Goal: Task Accomplishment & Management: Manage account settings

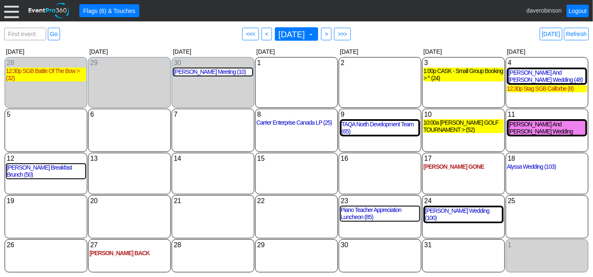
click at [230, 120] on div "7 [DATE]" at bounding box center [213, 130] width 83 height 43
click at [307, 31] on span "[DATE]" at bounding box center [292, 34] width 30 height 8
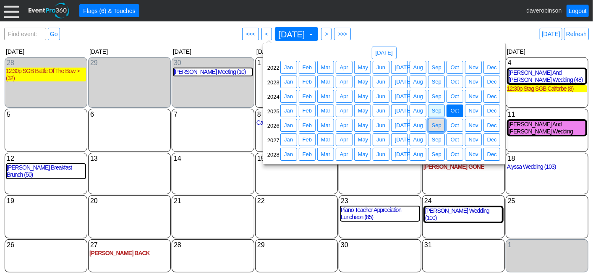
click at [438, 124] on span "Sep" at bounding box center [436, 125] width 13 height 8
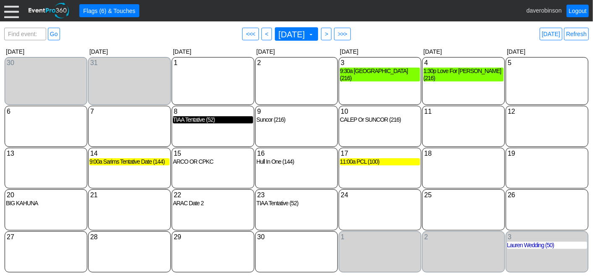
click at [205, 123] on div "TIAA Tentative (52)" at bounding box center [213, 119] width 80 height 7
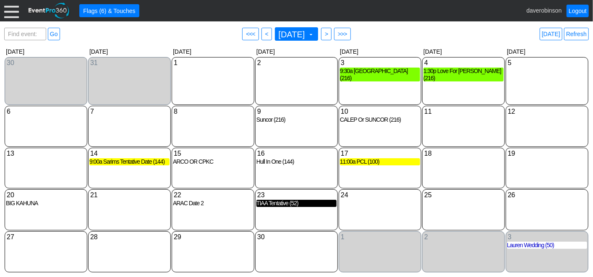
click at [281, 206] on div "TIAA Tentative (52)" at bounding box center [296, 203] width 80 height 7
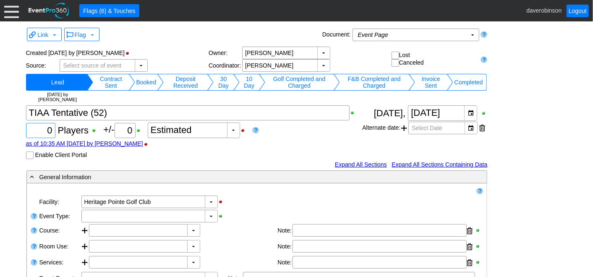
drag, startPoint x: 43, startPoint y: 130, endPoint x: 65, endPoint y: 135, distance: 23.2
click at [65, 135] on div "Χ 0 Players +/- Χ 0 ▼ Χ Estimated as of 10:35 AM on Friday, 9/5/2025 by daverob…" at bounding box center [194, 132] width 336 height 54
type input "60"
click at [208, 214] on div "▼" at bounding box center [211, 216] width 13 height 12
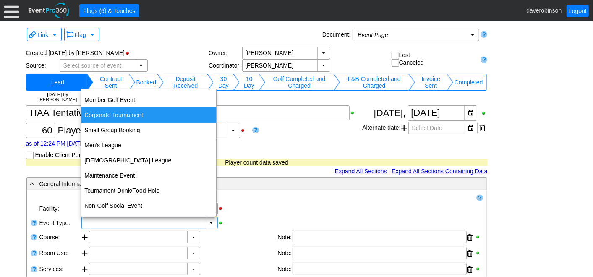
click at [101, 118] on div "Corporate Tournament" at bounding box center [148, 114] width 135 height 15
type input "Corporate Tournament"
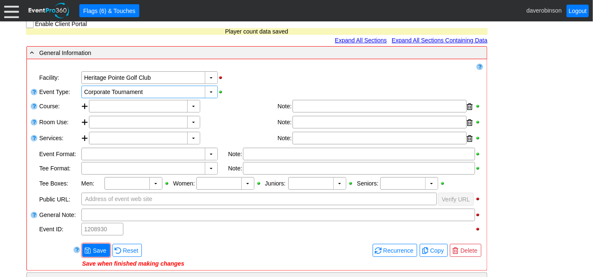
scroll to position [233, 0]
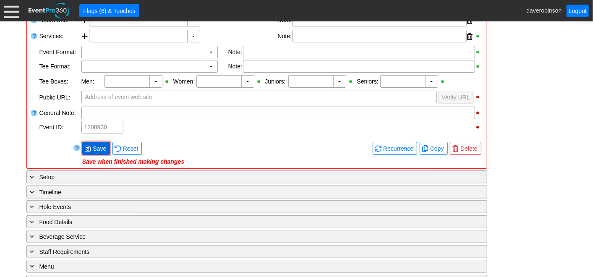
click at [104, 147] on span "Save" at bounding box center [99, 148] width 17 height 8
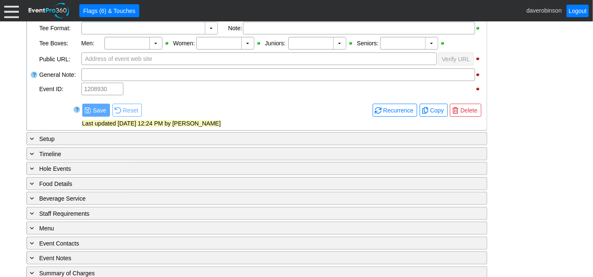
scroll to position [279, 0]
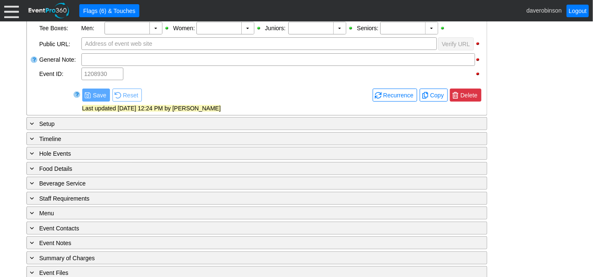
click at [467, 97] on span "Delete" at bounding box center [469, 95] width 20 height 8
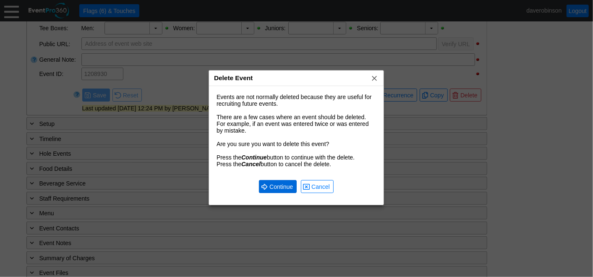
click at [265, 186] on span at bounding box center [264, 186] width 7 height 7
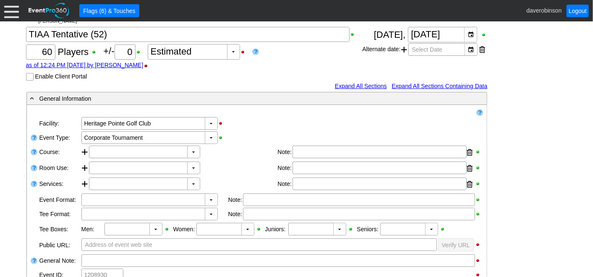
scroll to position [0, 0]
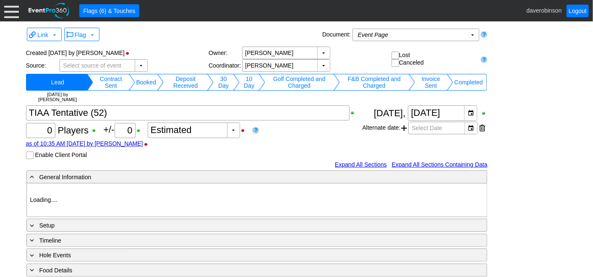
type input "Heritage Pointe Golf Club"
type input "1208929"
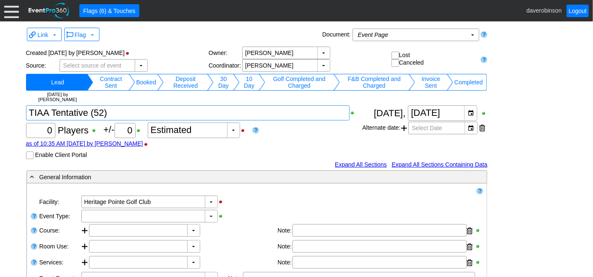
click at [86, 111] on textarea at bounding box center [188, 112] width 324 height 15
type textarea "TIAA (52)"
drag, startPoint x: 46, startPoint y: 130, endPoint x: 56, endPoint y: 133, distance: 10.1
click at [56, 133] on div "Χ 0 Players +/- Χ 0 ▼ Χ Estimated as of 10:35 AM on Friday, 9/5/2025 by daverob…" at bounding box center [194, 132] width 336 height 54
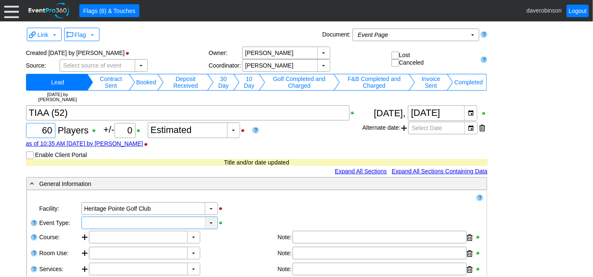
type input "60"
click at [214, 222] on div "▼ Χ" at bounding box center [149, 222] width 136 height 13
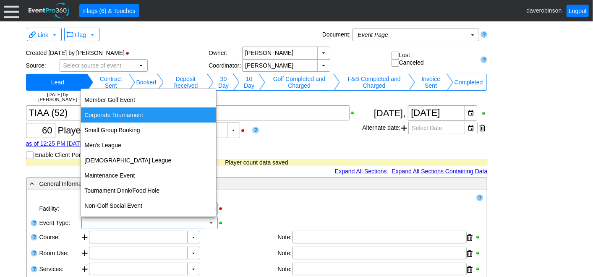
click at [134, 116] on div "Corporate Tournament" at bounding box center [148, 114] width 135 height 15
type input "Corporate Tournament"
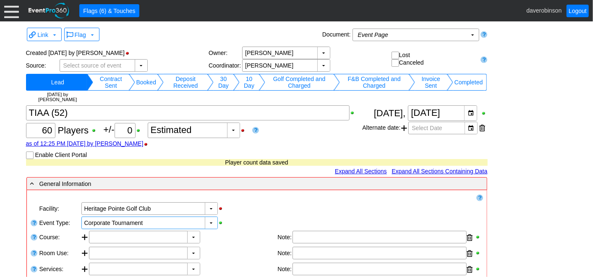
click at [258, 207] on div "▼ Χ Heritage Pointe Golf Club" at bounding box center [282, 208] width 403 height 14
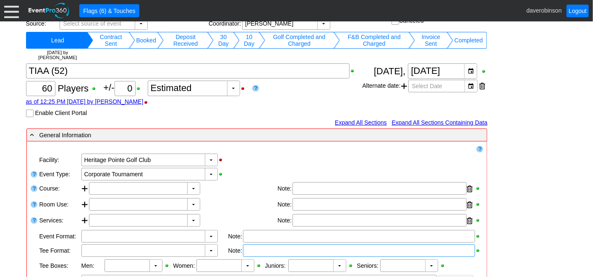
scroll to position [140, 0]
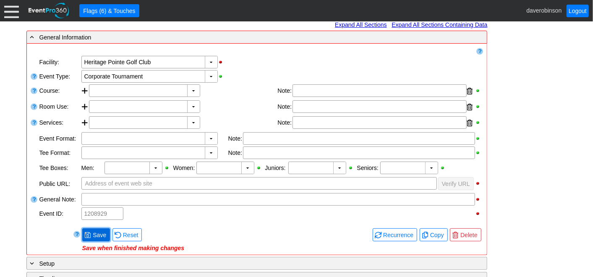
click at [100, 230] on span "● Save" at bounding box center [95, 234] width 23 height 9
